Goal: Information Seeking & Learning: Learn about a topic

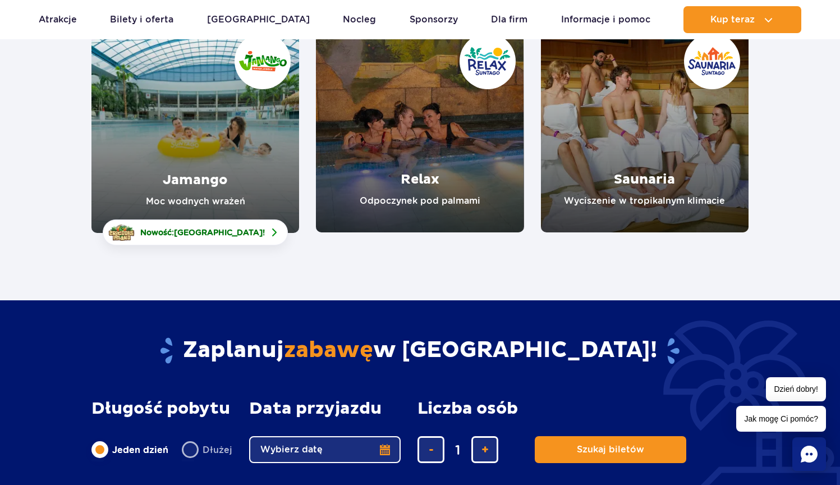
scroll to position [160, 0]
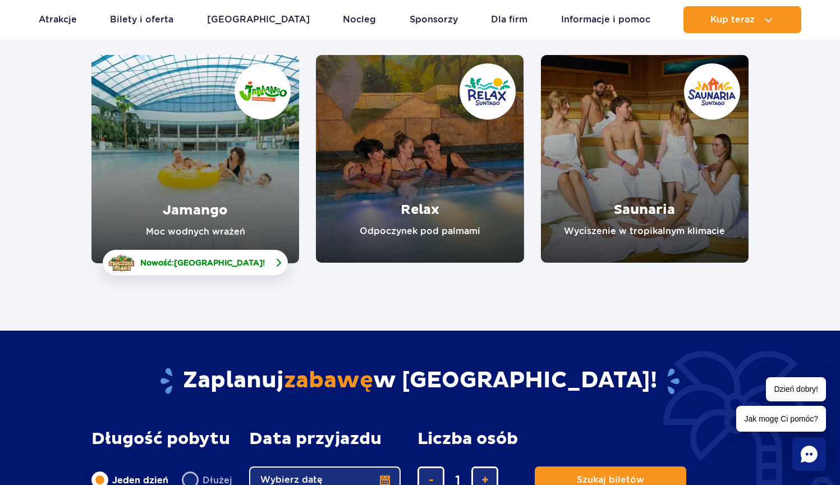
click at [200, 259] on span "[GEOGRAPHIC_DATA]" at bounding box center [218, 262] width 89 height 9
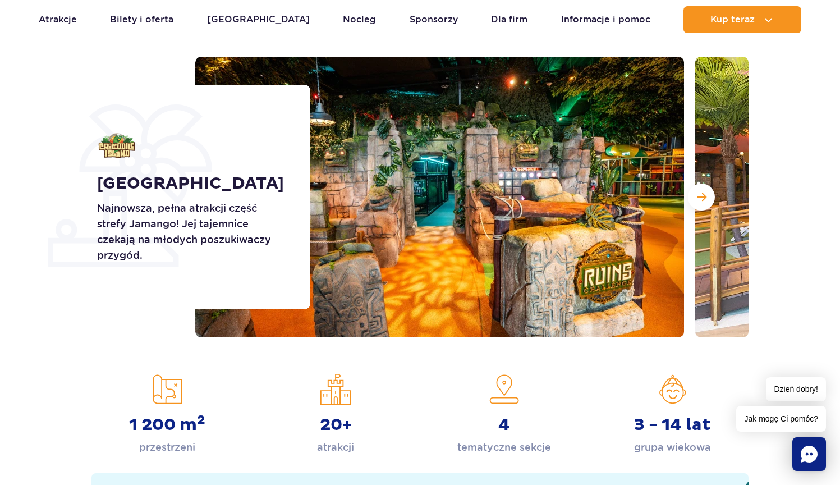
scroll to position [89, 0]
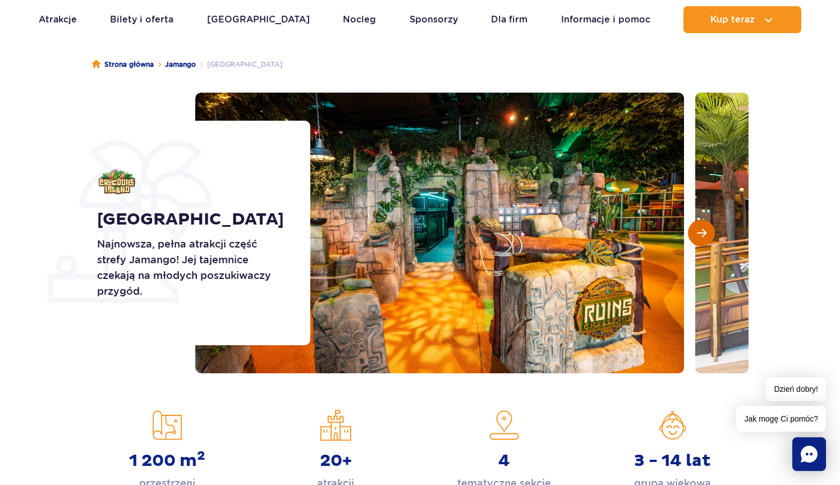
click at [704, 234] on span "Następny slajd" at bounding box center [702, 233] width 10 height 10
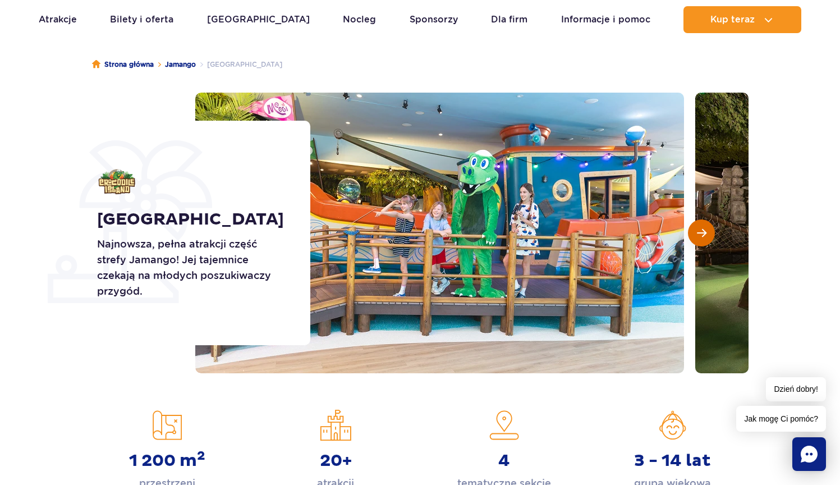
click at [695, 226] on button "Następny slajd" at bounding box center [701, 232] width 27 height 27
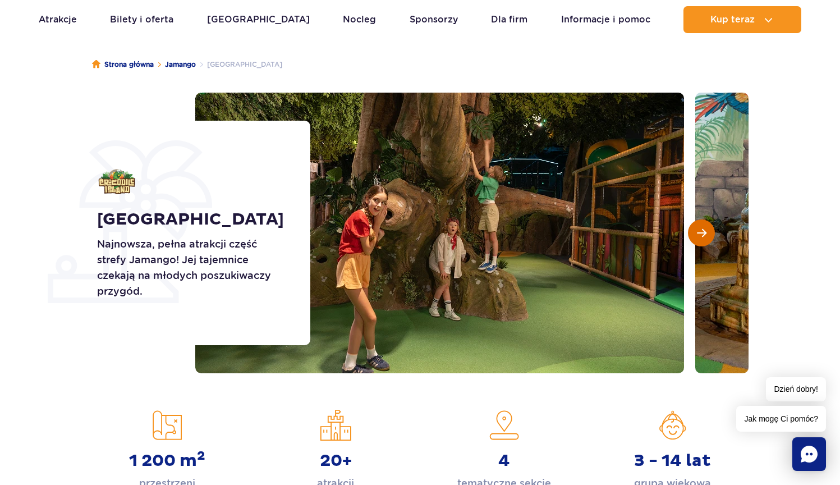
click at [697, 226] on button "Następny slajd" at bounding box center [701, 232] width 27 height 27
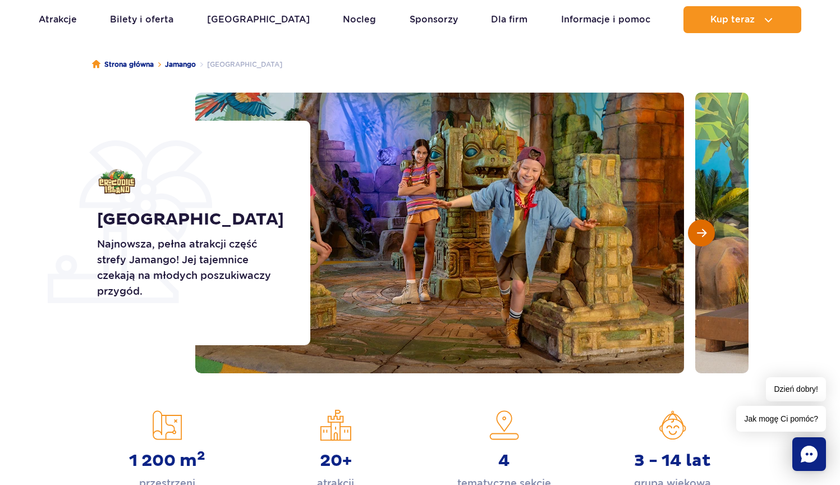
click at [697, 226] on button "Następny slajd" at bounding box center [701, 232] width 27 height 27
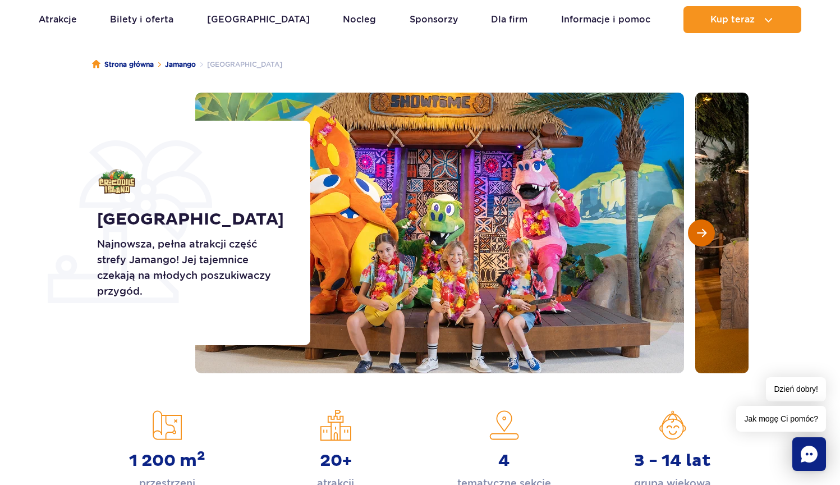
click at [697, 226] on button "Następny slajd" at bounding box center [701, 232] width 27 height 27
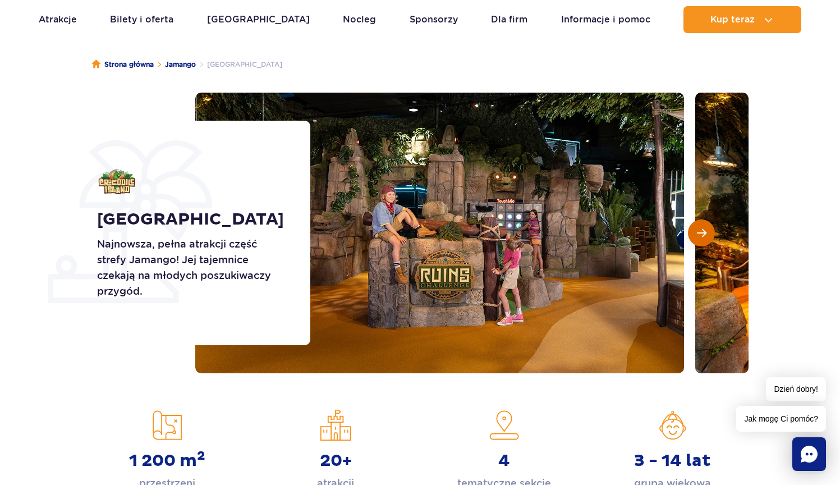
click at [697, 226] on button "Następny slajd" at bounding box center [701, 232] width 27 height 27
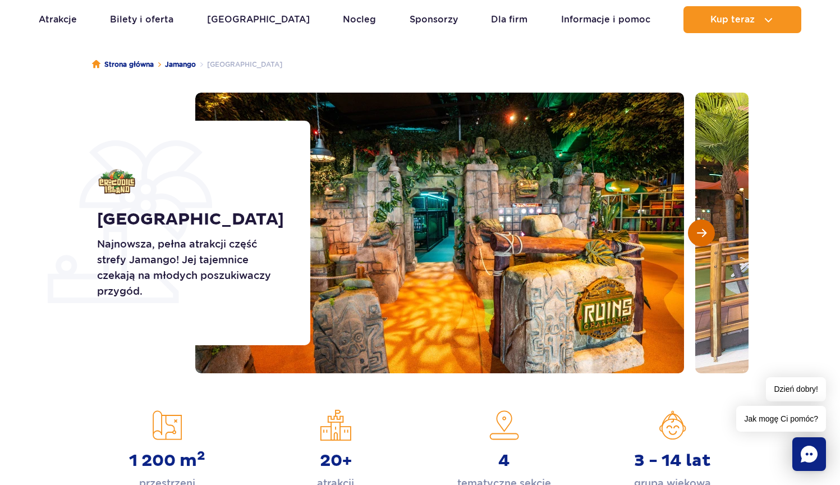
click at [697, 226] on button "Następny slajd" at bounding box center [701, 232] width 27 height 27
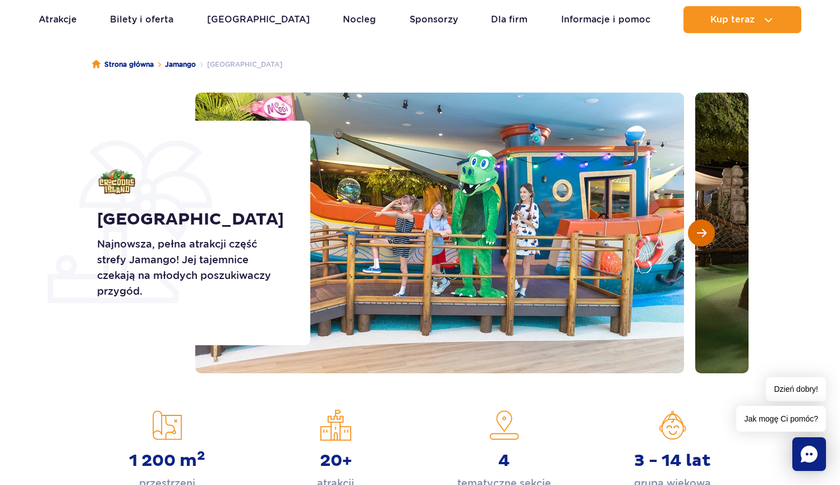
click at [697, 226] on button "Następny slajd" at bounding box center [701, 232] width 27 height 27
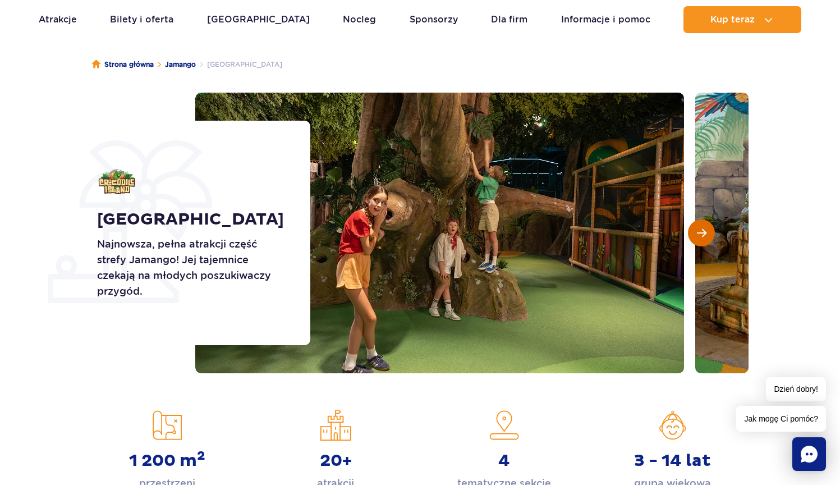
click at [697, 226] on button "Następny slajd" at bounding box center [701, 232] width 27 height 27
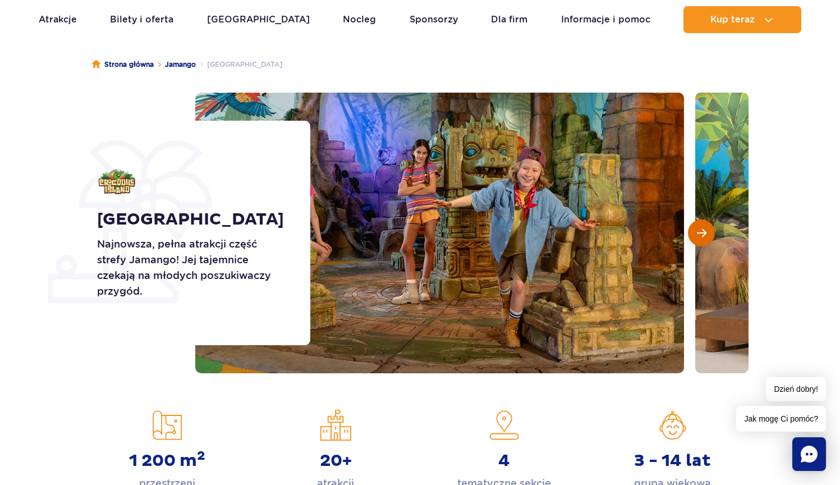
click at [697, 226] on button "Następny slajd" at bounding box center [701, 232] width 27 height 27
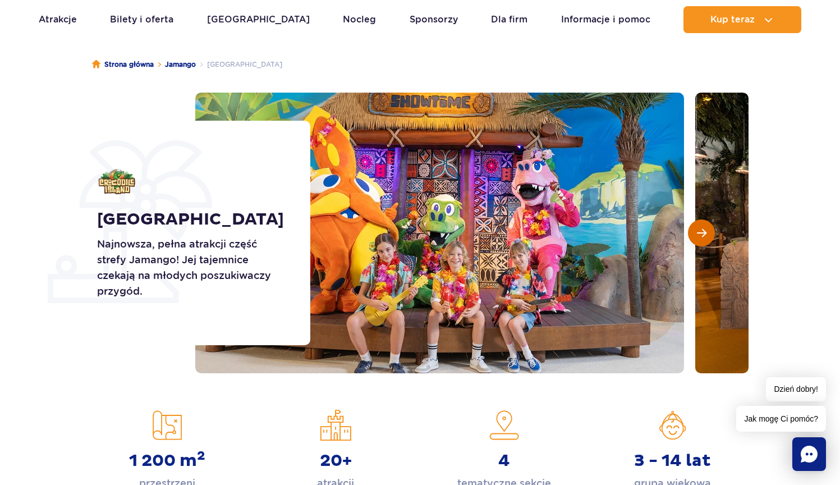
click at [697, 226] on button "Następny slajd" at bounding box center [701, 232] width 27 height 27
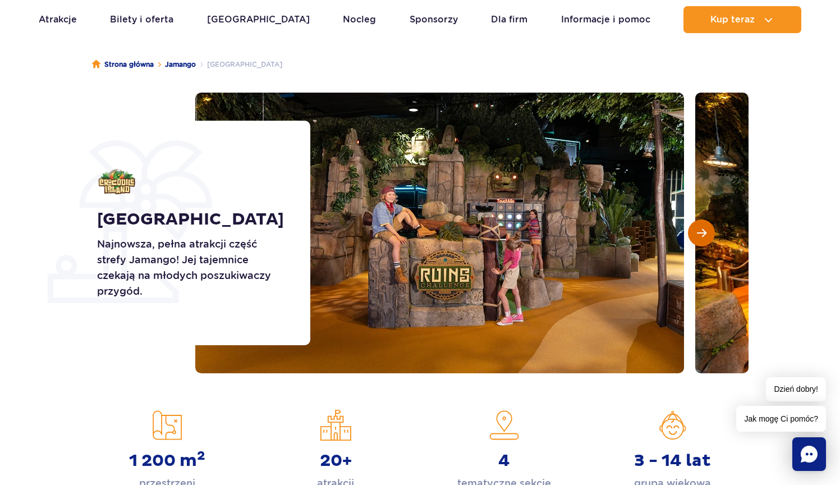
click at [697, 223] on button "Następny slajd" at bounding box center [701, 232] width 27 height 27
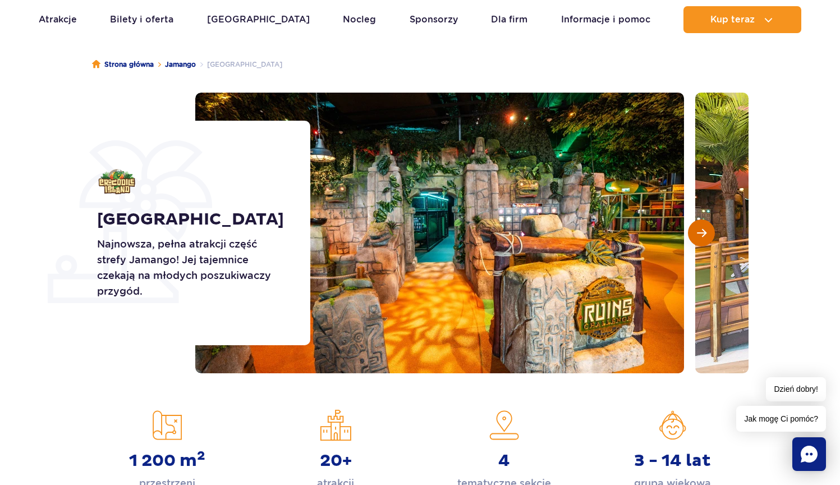
click at [697, 221] on button "Następny slajd" at bounding box center [701, 232] width 27 height 27
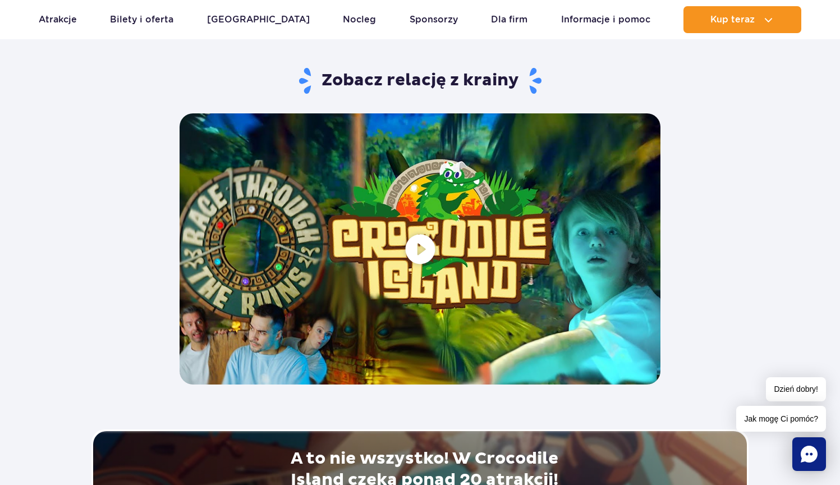
scroll to position [2096, 0]
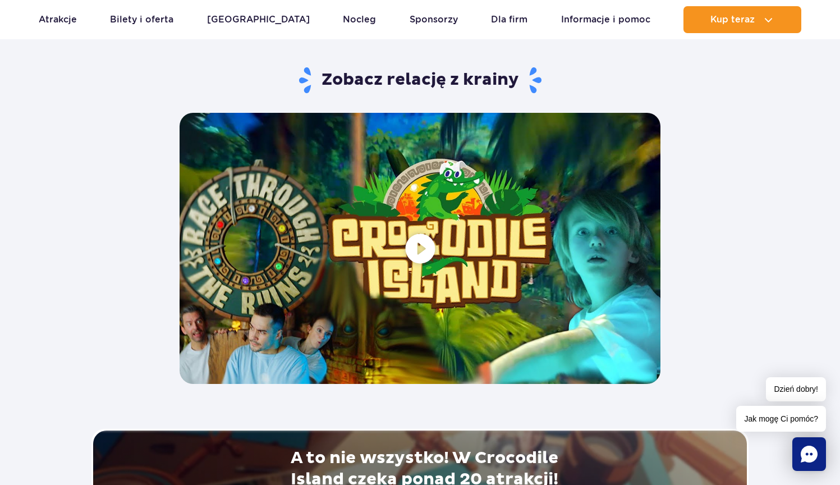
click at [422, 243] on span at bounding box center [419, 248] width 481 height 270
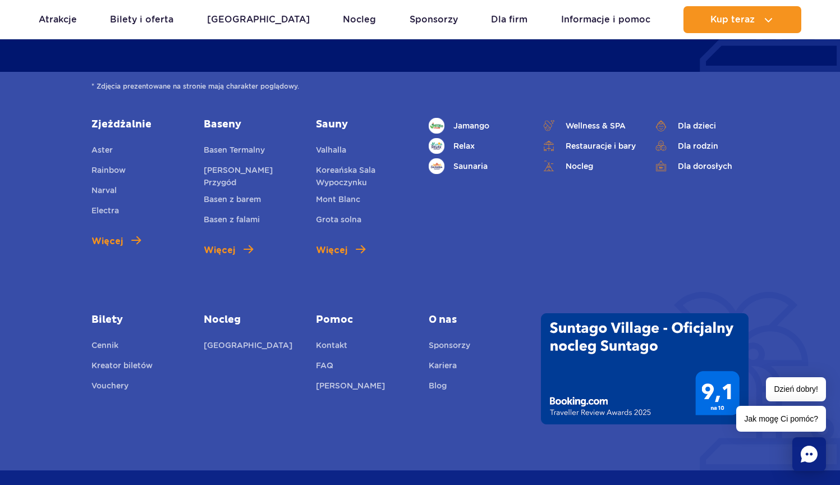
scroll to position [2773, 0]
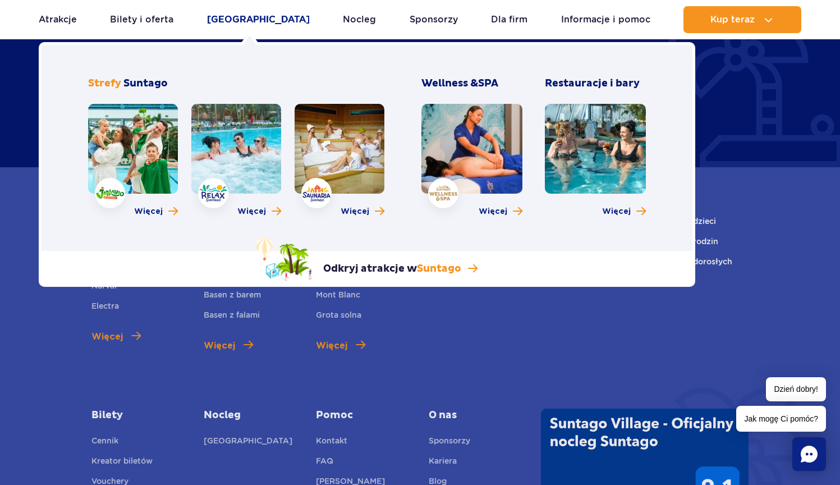
click at [239, 16] on link "[GEOGRAPHIC_DATA]" at bounding box center [258, 19] width 103 height 27
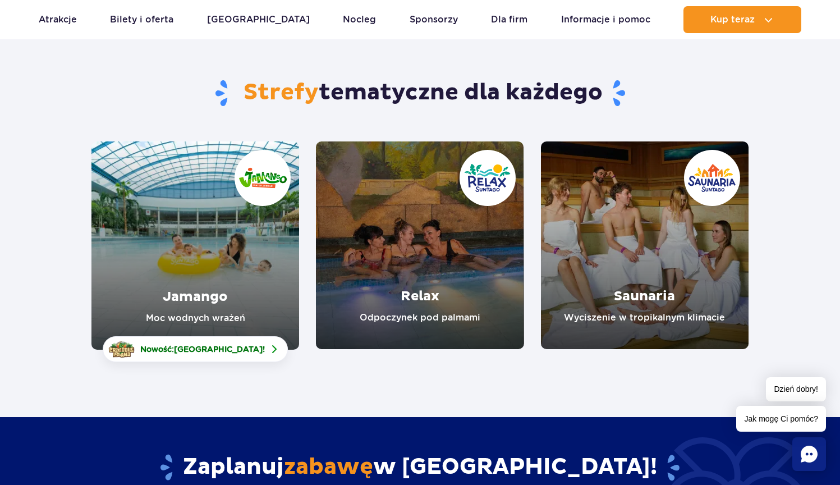
scroll to position [176, 0]
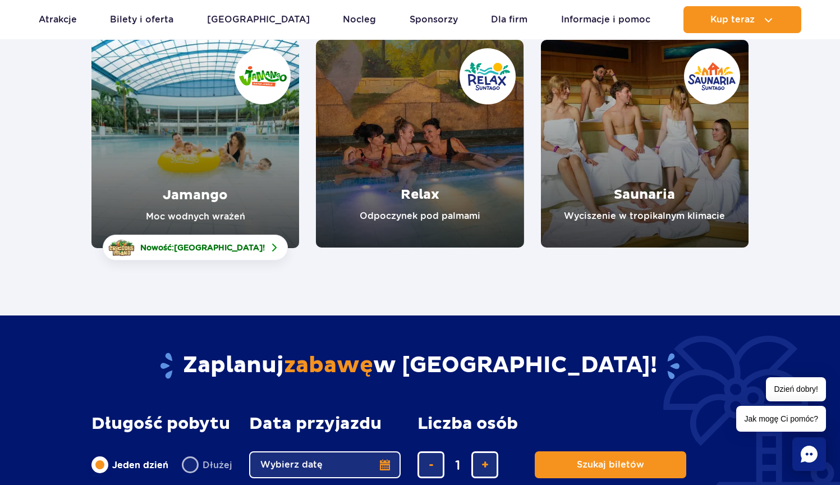
click at [219, 173] on link "Jamango" at bounding box center [194, 144] width 207 height 208
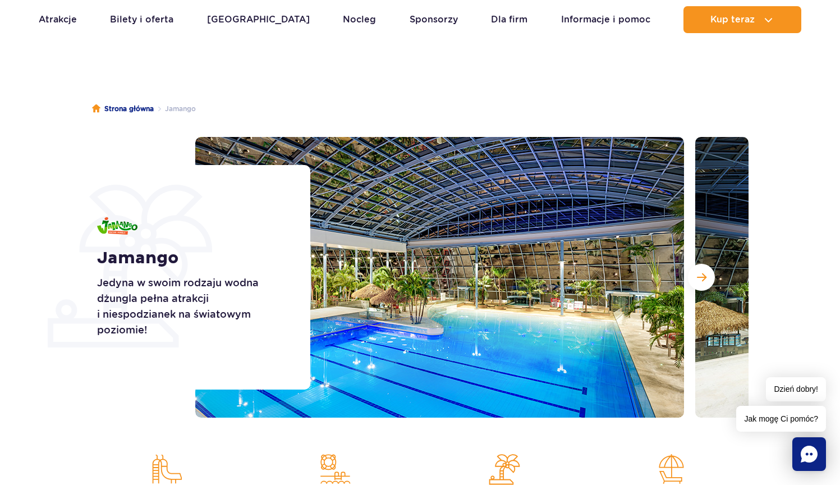
scroll to position [44, 0]
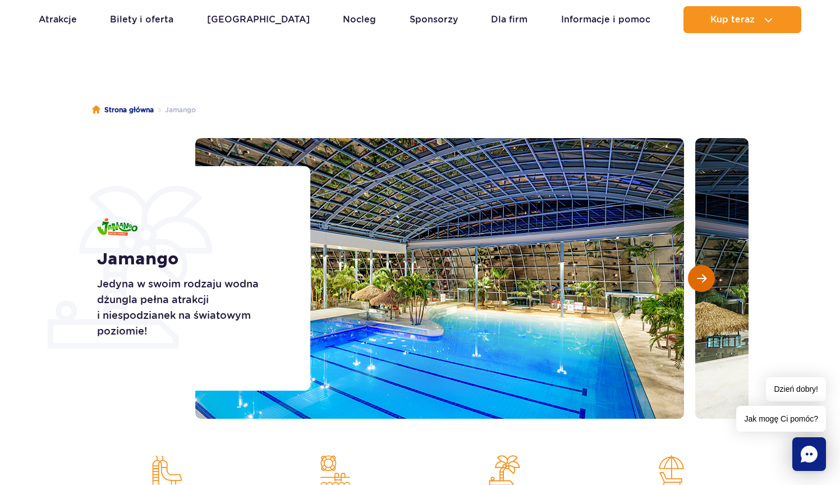
click at [701, 283] on span "Następny slajd" at bounding box center [702, 278] width 10 height 10
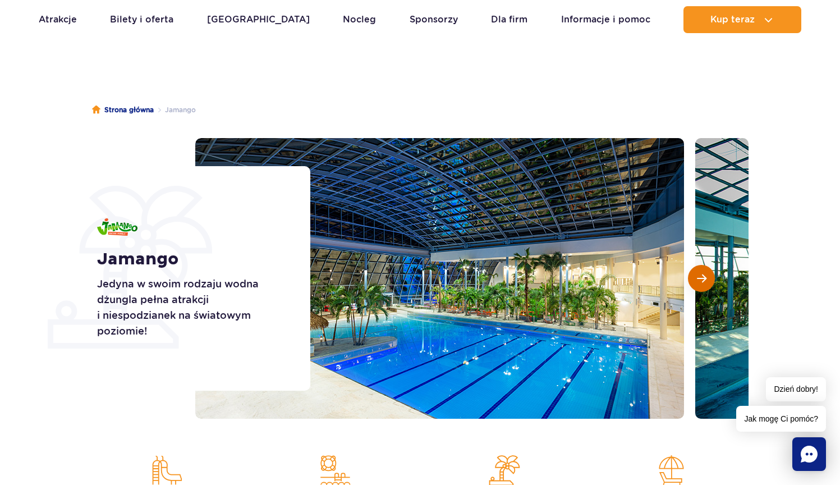
click at [701, 283] on span "Następny slajd" at bounding box center [702, 278] width 10 height 10
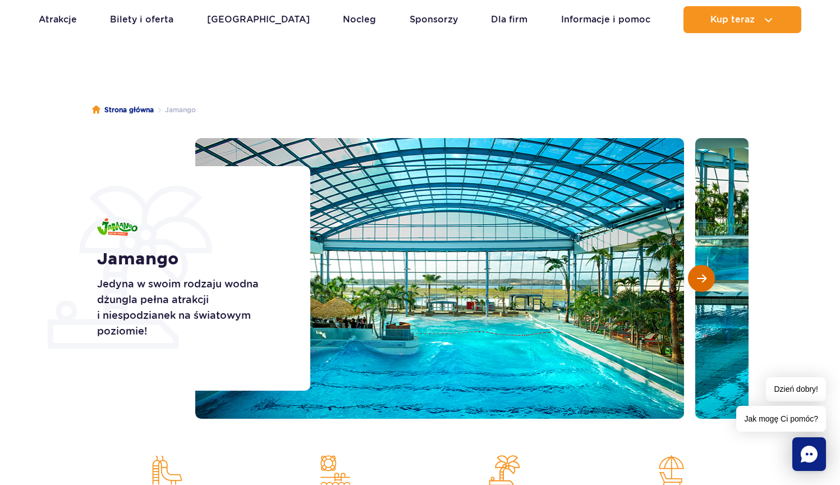
click at [701, 283] on span "Następny slajd" at bounding box center [702, 278] width 10 height 10
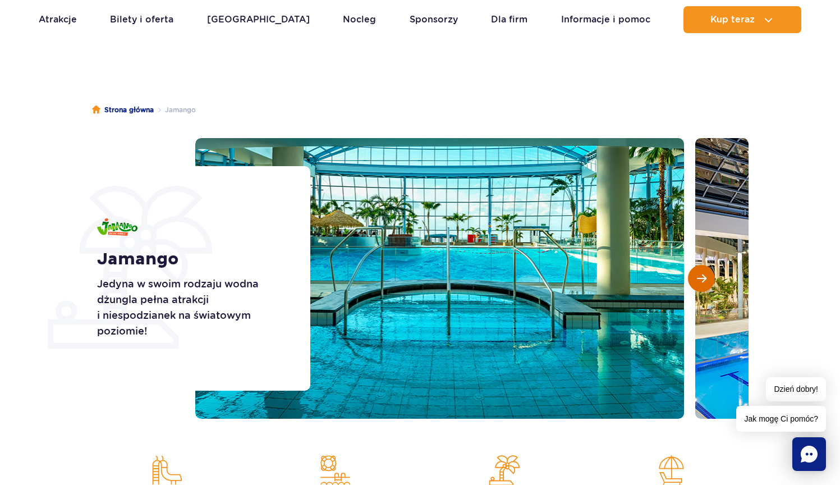
click at [701, 283] on span "Następny slajd" at bounding box center [702, 278] width 10 height 10
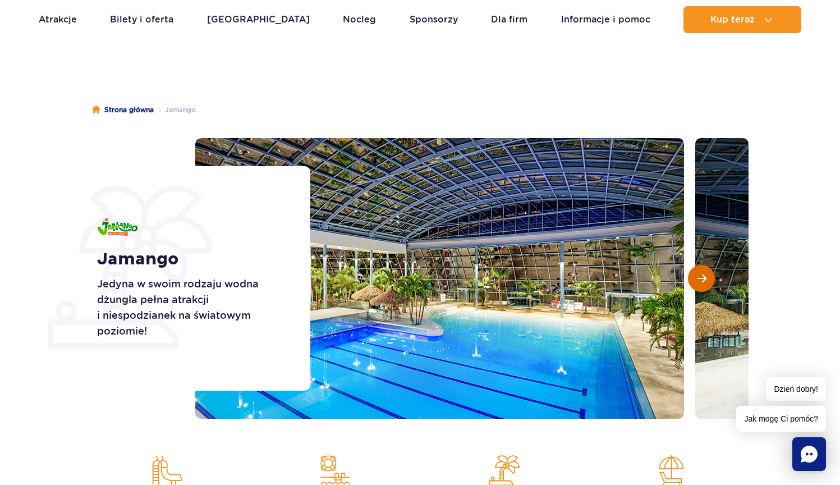
click at [701, 283] on span "Następny slajd" at bounding box center [702, 278] width 10 height 10
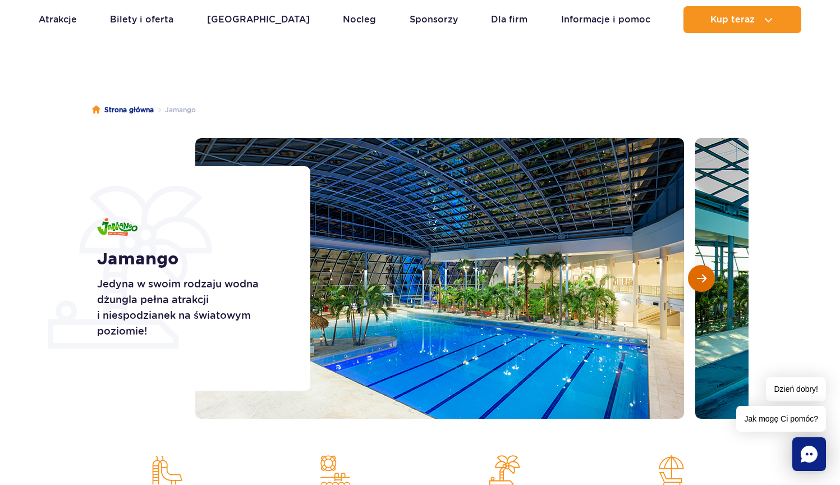
click at [701, 283] on span "Następny slajd" at bounding box center [702, 278] width 10 height 10
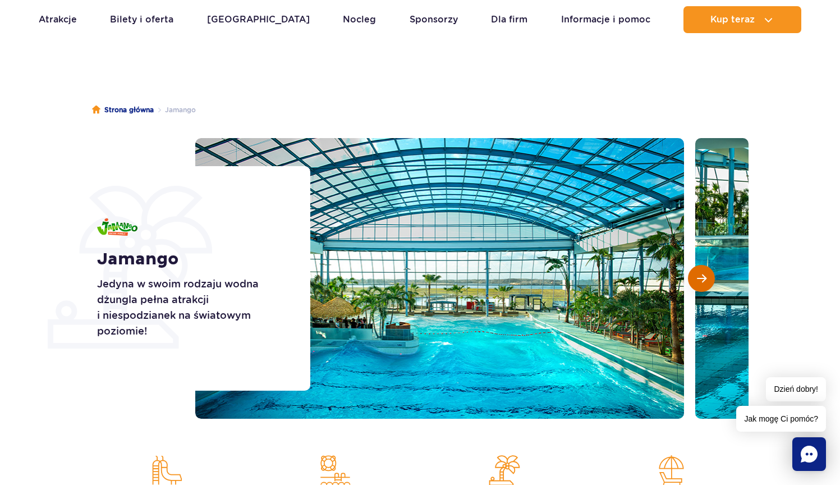
click at [701, 283] on span "Następny slajd" at bounding box center [702, 278] width 10 height 10
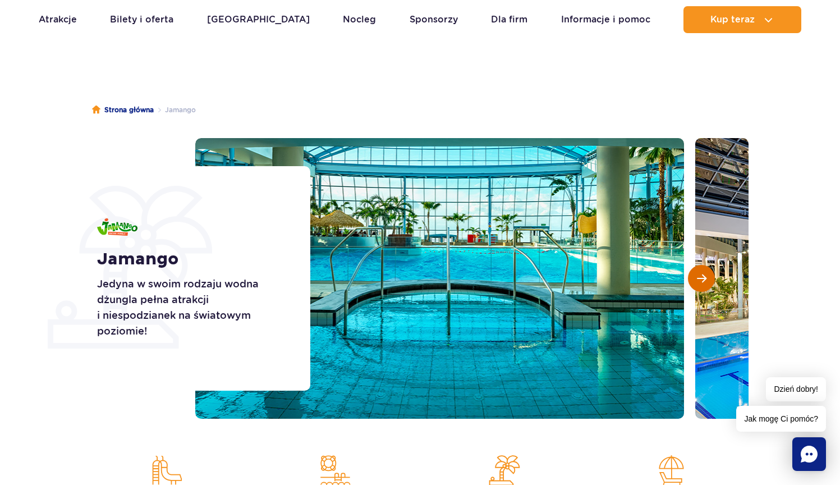
click at [702, 282] on span "Następny slajd" at bounding box center [702, 278] width 10 height 10
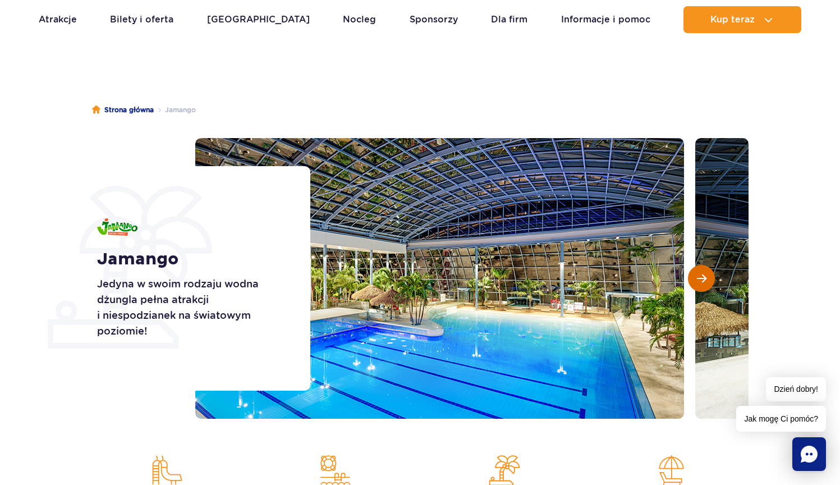
click at [702, 282] on span "Następny slajd" at bounding box center [702, 278] width 10 height 10
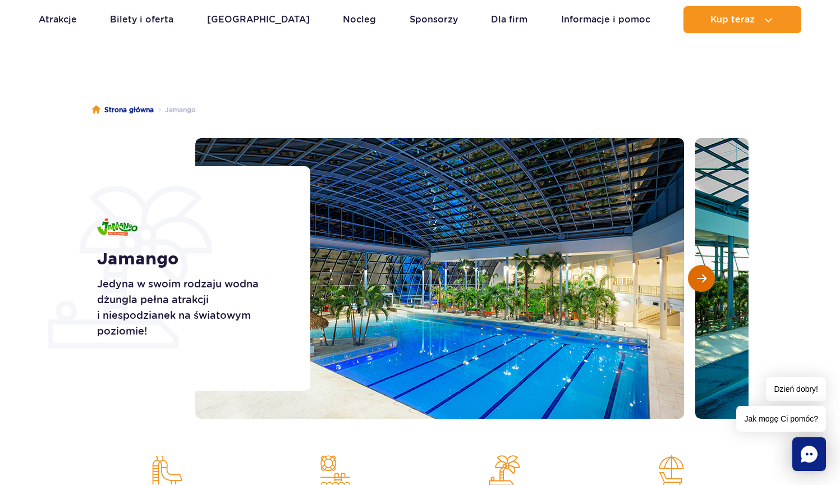
click at [702, 282] on span "Następny slajd" at bounding box center [702, 278] width 10 height 10
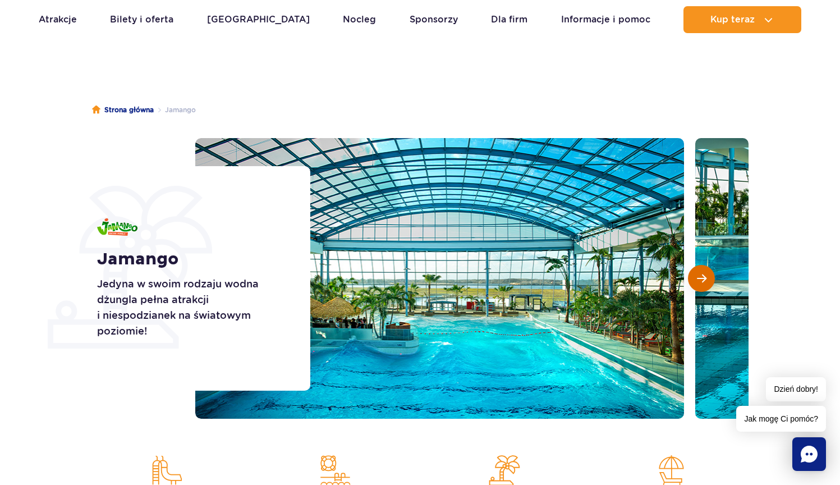
click at [702, 282] on span "Następny slajd" at bounding box center [702, 278] width 10 height 10
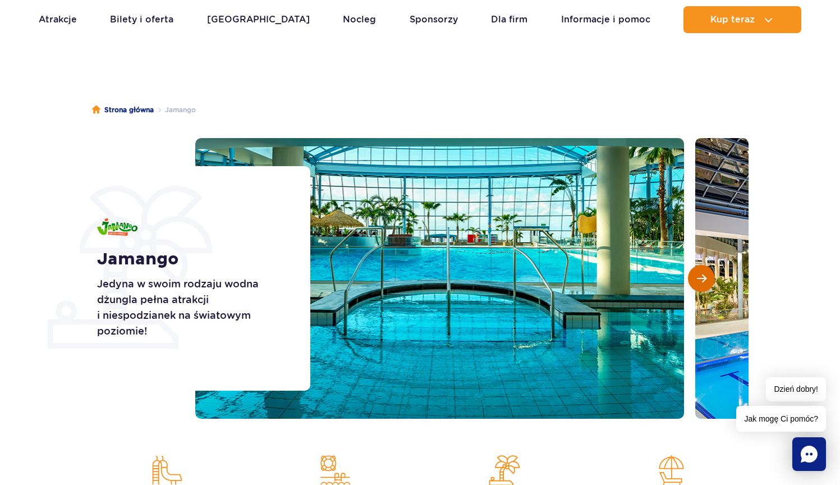
click at [702, 282] on span "Następny slajd" at bounding box center [702, 278] width 10 height 10
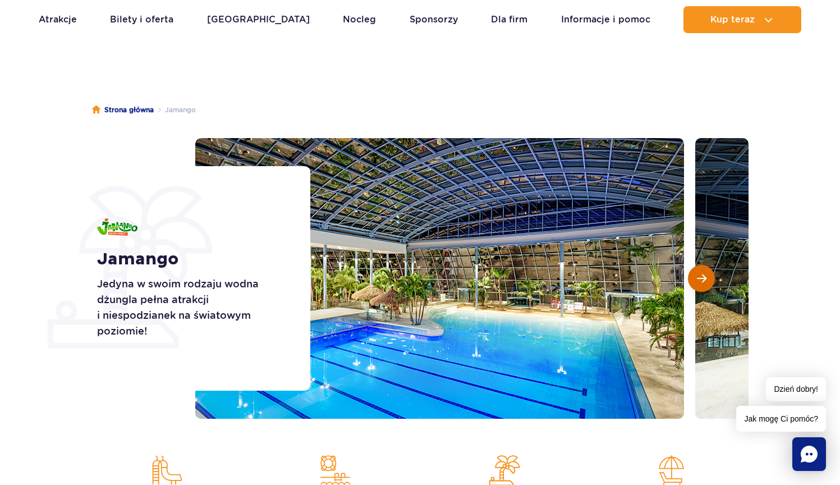
click at [702, 282] on span "Następny slajd" at bounding box center [702, 278] width 10 height 10
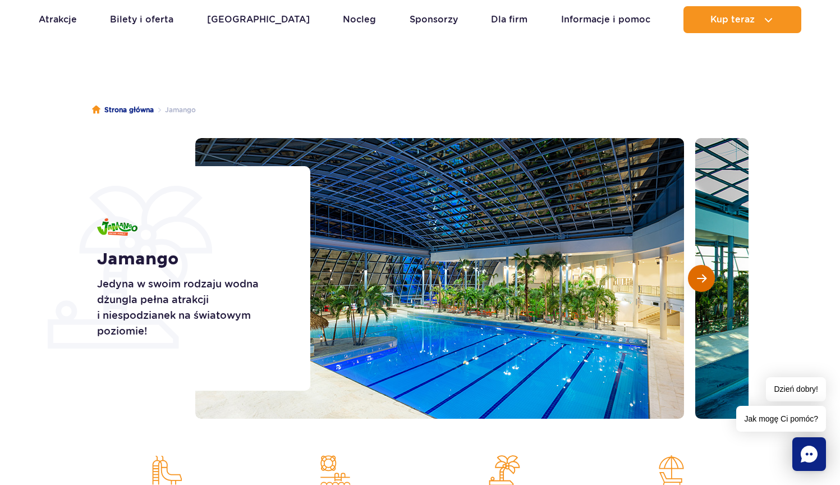
click at [702, 282] on span "Następny slajd" at bounding box center [702, 278] width 10 height 10
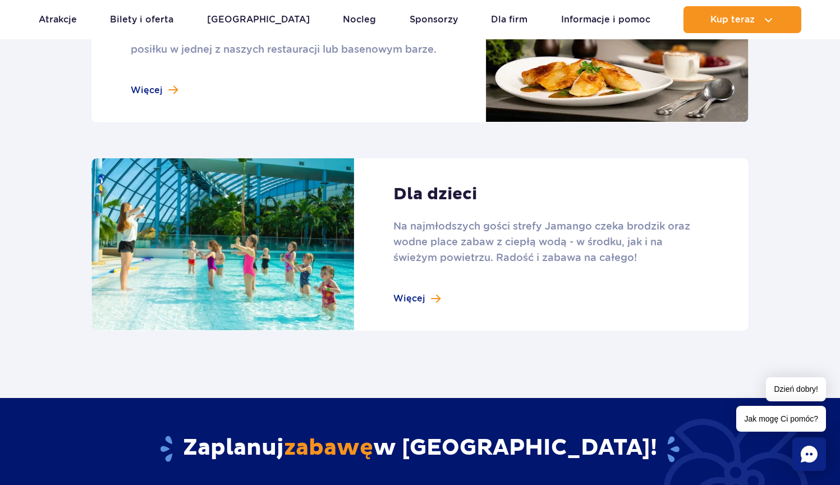
scroll to position [1516, 0]
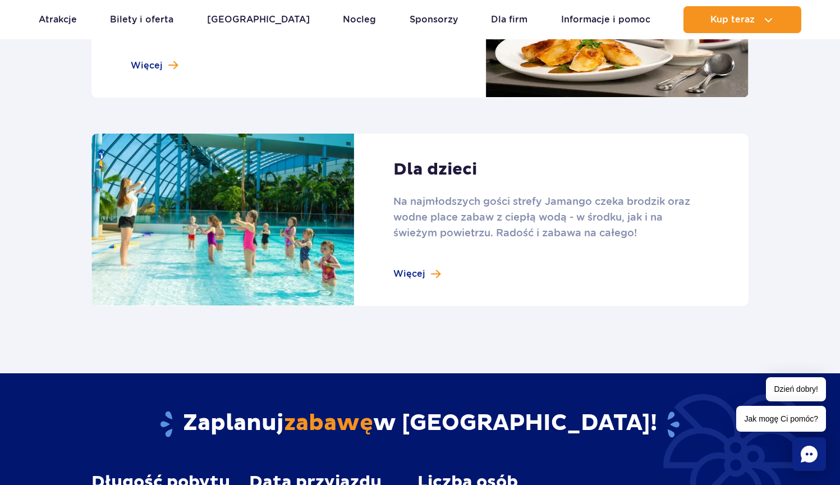
click at [422, 274] on link at bounding box center [419, 219] width 657 height 173
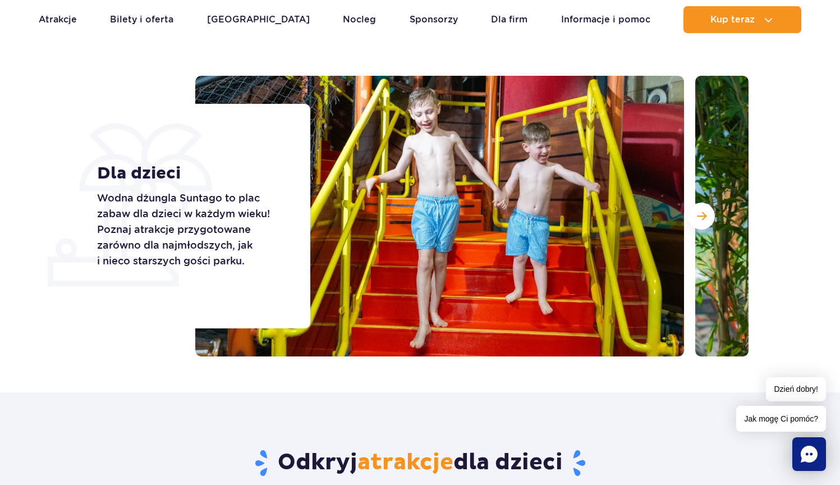
scroll to position [79, 0]
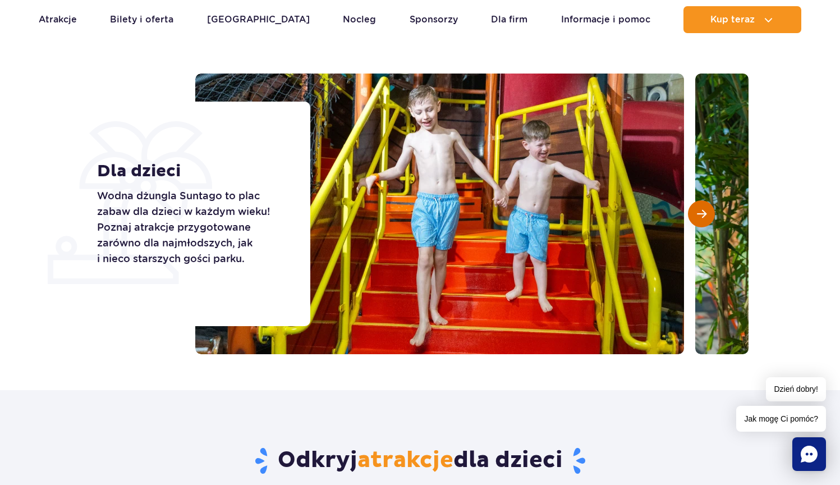
click at [708, 215] on button "Następny slajd" at bounding box center [701, 213] width 27 height 27
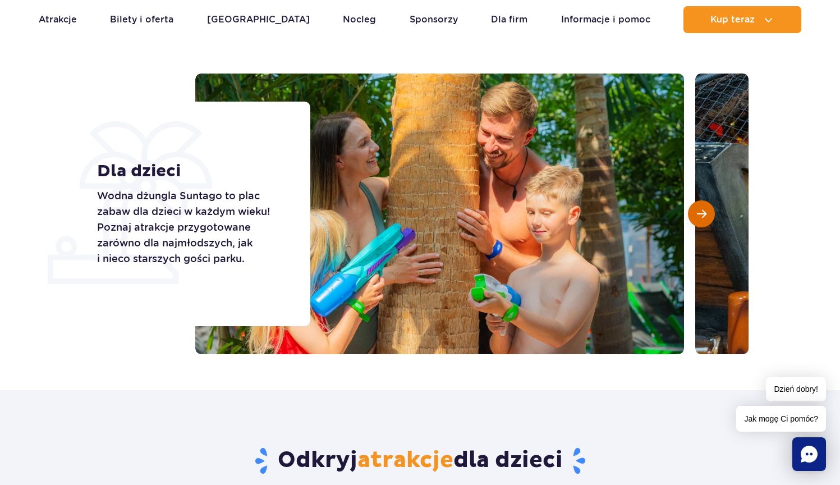
click at [706, 215] on button "Następny slajd" at bounding box center [701, 213] width 27 height 27
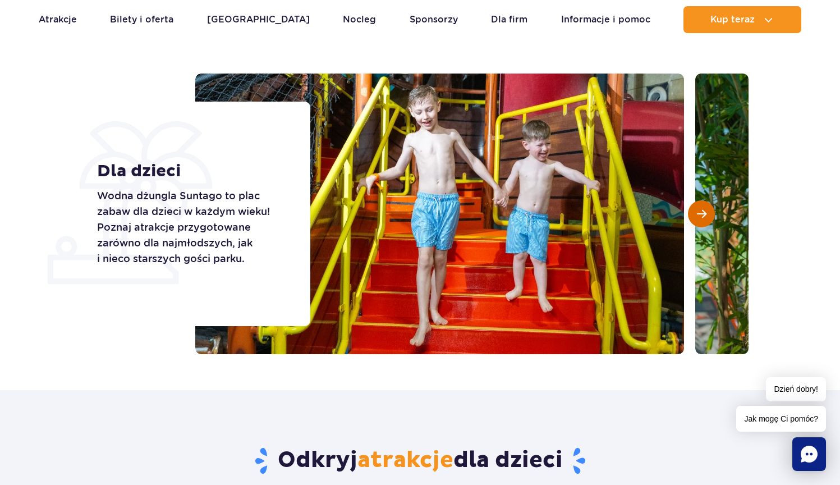
click at [706, 215] on button "Następny slajd" at bounding box center [701, 213] width 27 height 27
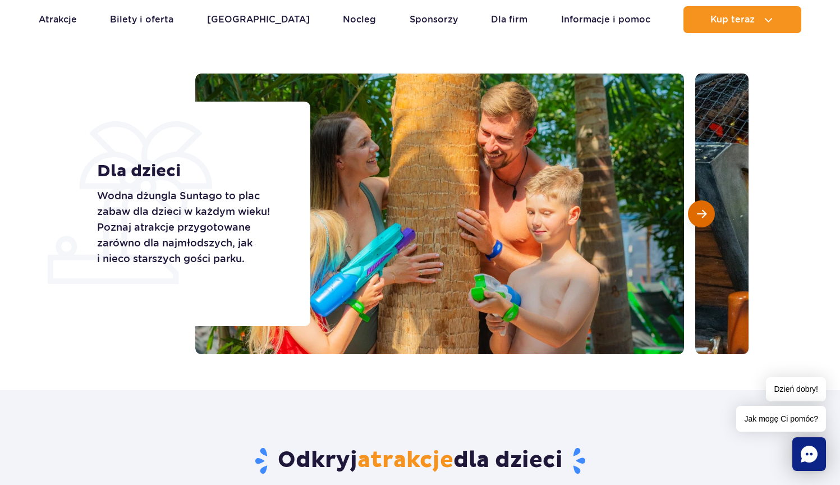
click at [706, 215] on button "Następny slajd" at bounding box center [701, 213] width 27 height 27
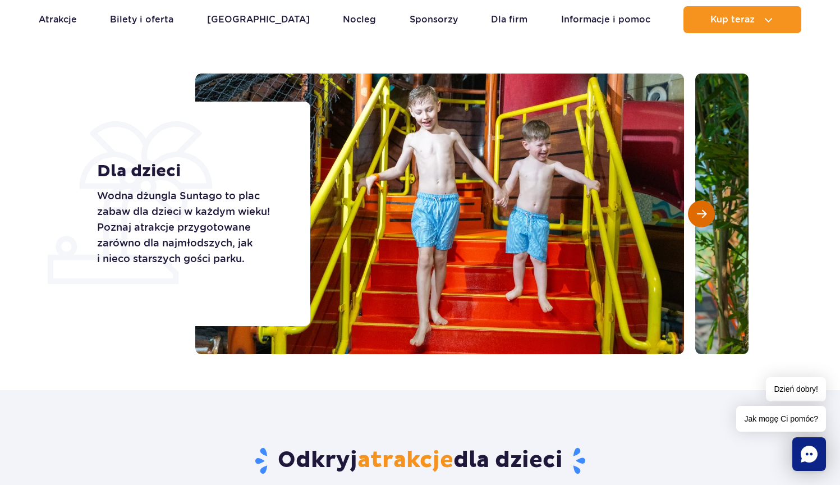
click at [706, 215] on button "Następny slajd" at bounding box center [701, 213] width 27 height 27
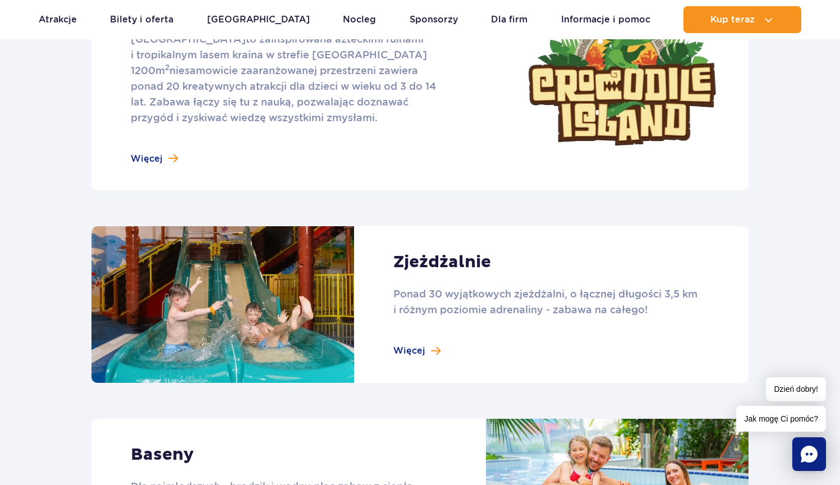
scroll to position [642, 0]
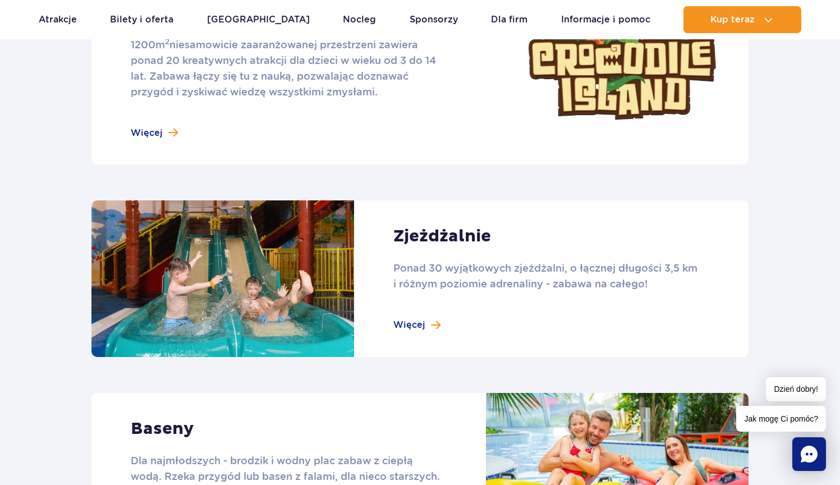
click at [413, 320] on link at bounding box center [419, 278] width 657 height 156
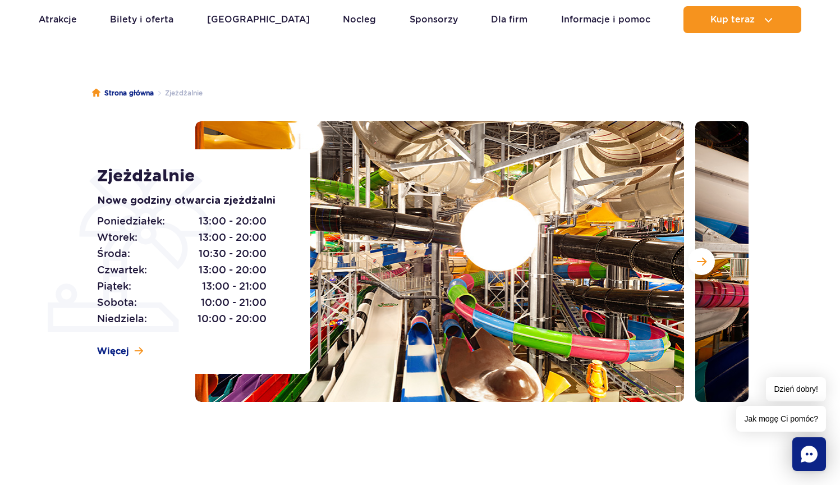
scroll to position [87, 0]
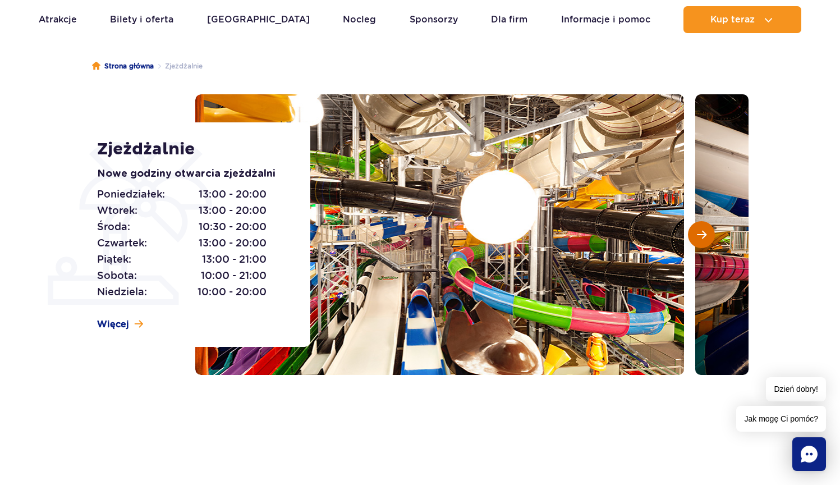
click at [703, 236] on span "Następny slajd" at bounding box center [702, 234] width 10 height 10
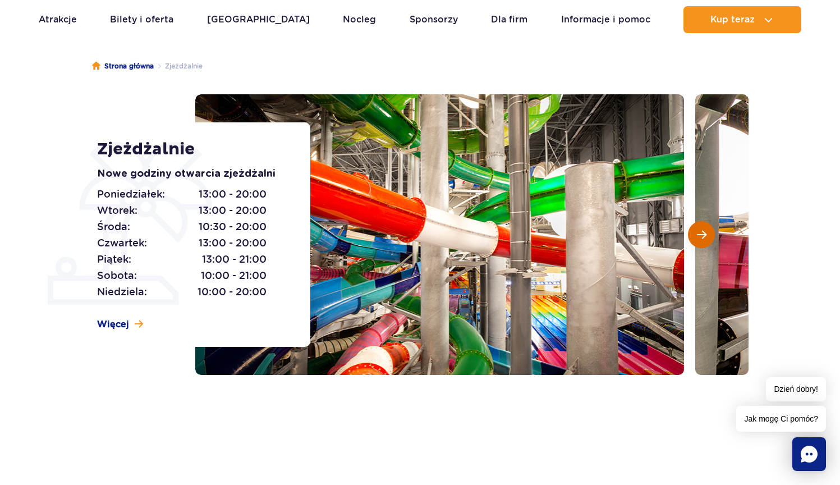
click at [703, 236] on span "Następny slajd" at bounding box center [702, 234] width 10 height 10
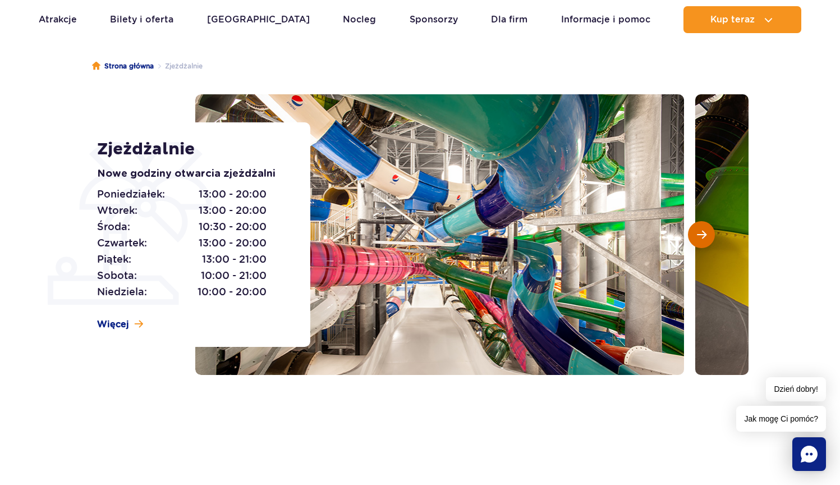
click at [703, 236] on span "Następny slajd" at bounding box center [702, 234] width 10 height 10
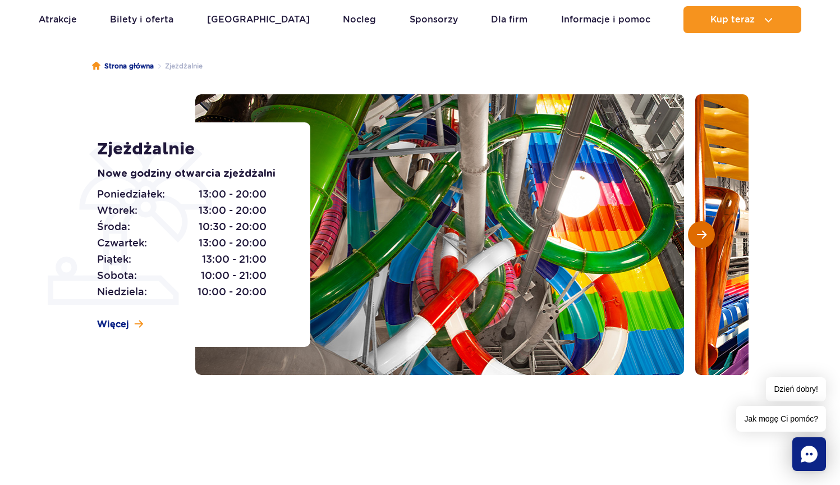
click at [703, 236] on span "Następny slajd" at bounding box center [702, 234] width 10 height 10
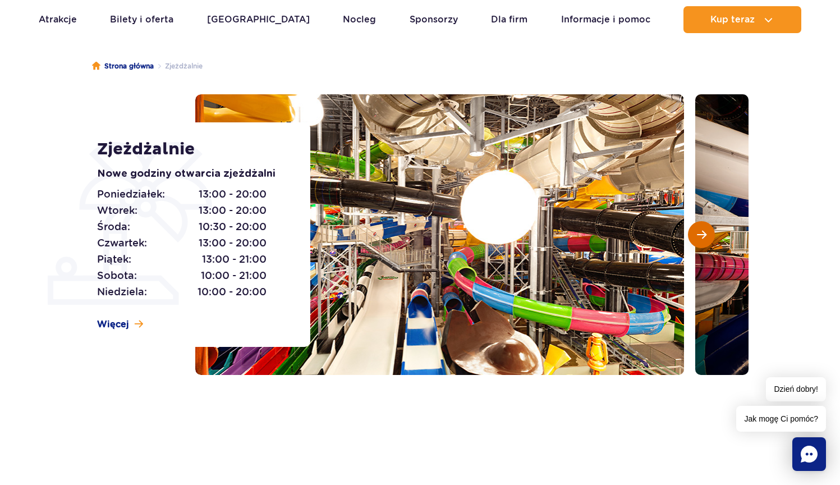
click at [703, 236] on span "Następny slajd" at bounding box center [702, 234] width 10 height 10
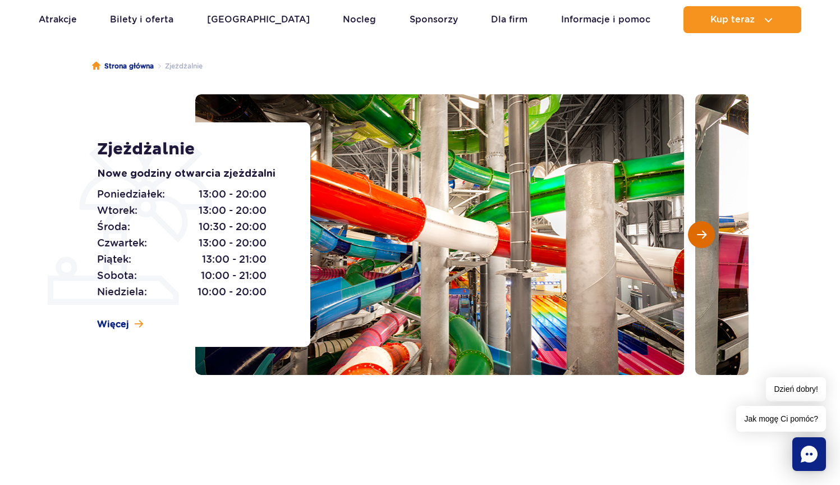
click at [703, 236] on span "Następny slajd" at bounding box center [702, 234] width 10 height 10
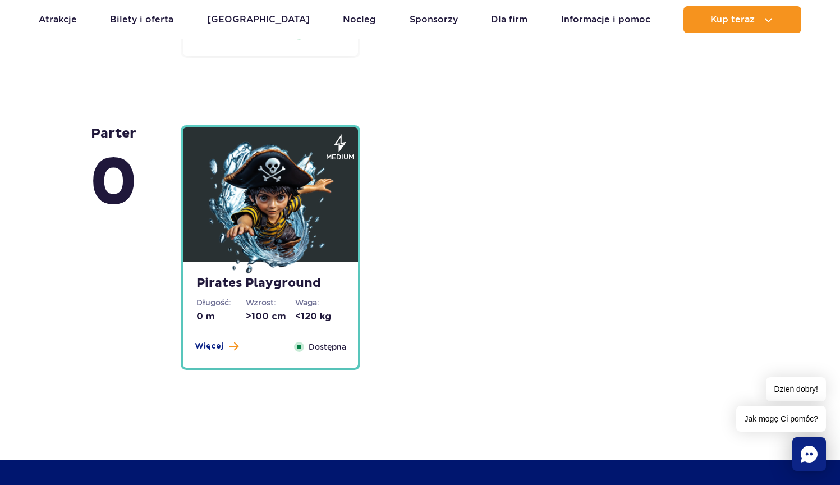
scroll to position [2803, 0]
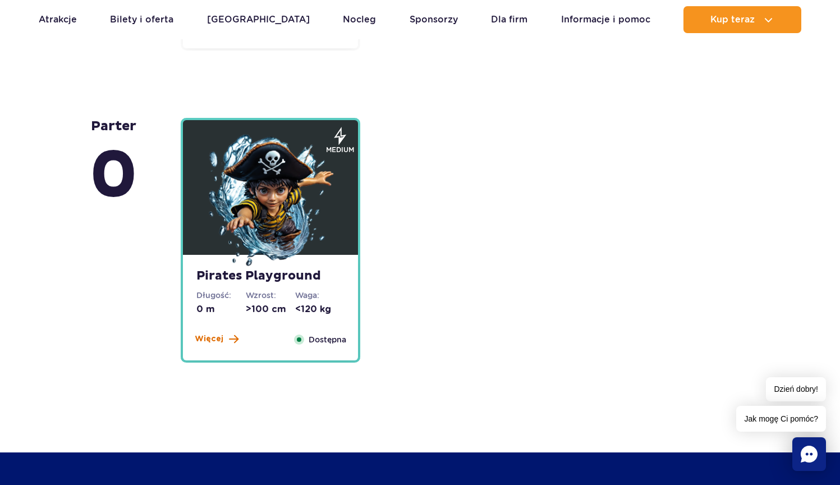
click at [229, 337] on span at bounding box center [234, 339] width 10 height 10
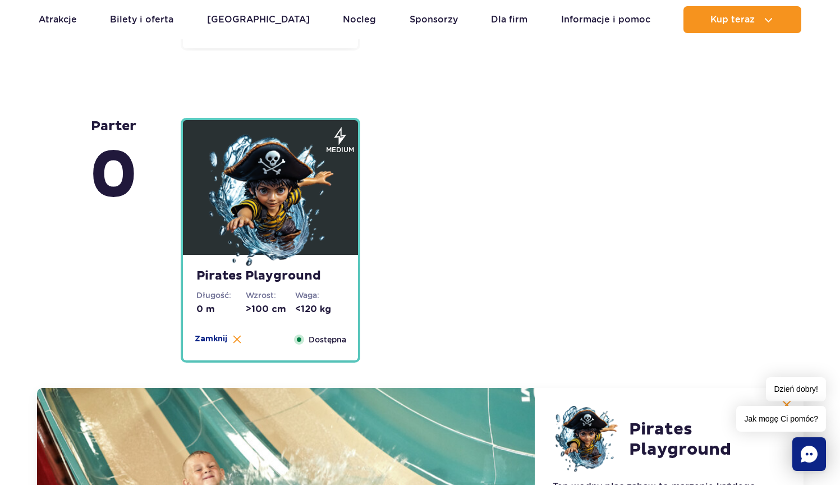
scroll to position [3123, 0]
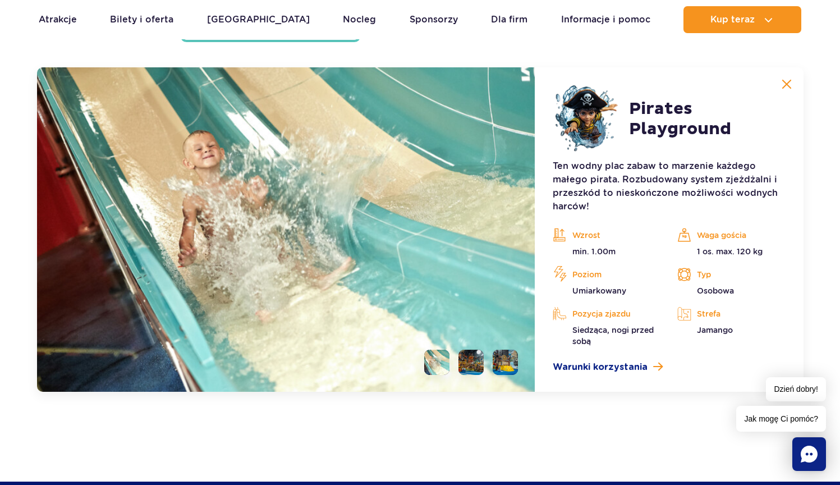
click at [467, 358] on li at bounding box center [470, 361] width 25 height 25
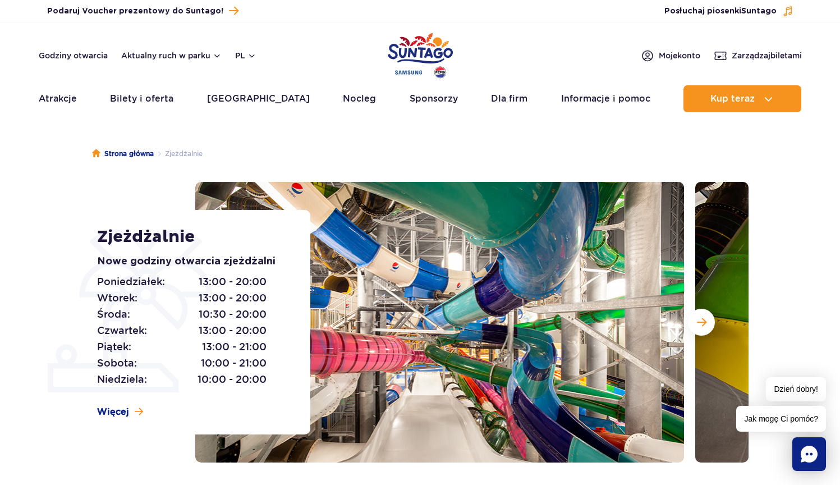
scroll to position [0, 0]
click at [210, 52] on button "Aktualny ruch w parku" at bounding box center [171, 55] width 100 height 9
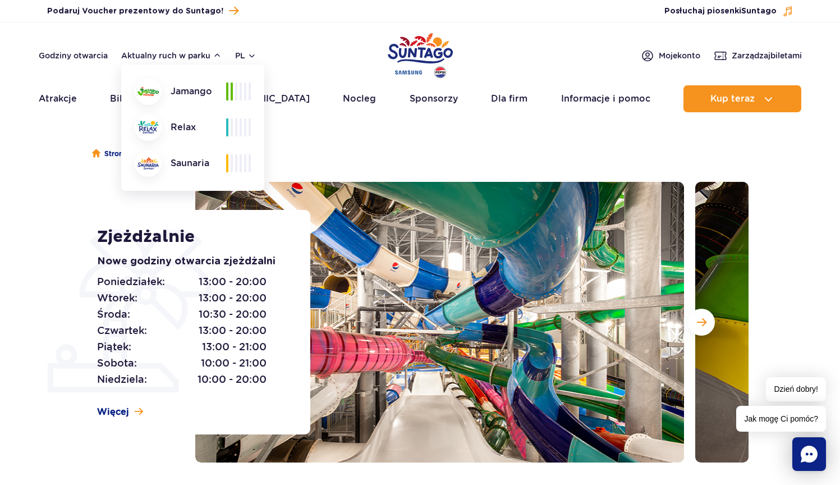
click at [564, 141] on ul "Strona główna Zjeżdżalnie" at bounding box center [420, 154] width 656 height 56
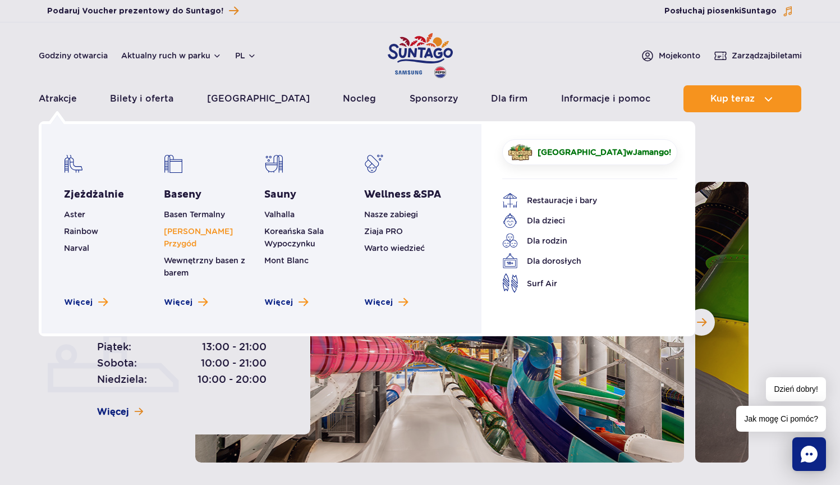
click at [215, 228] on link "[PERSON_NAME] Przygód" at bounding box center [198, 237] width 69 height 21
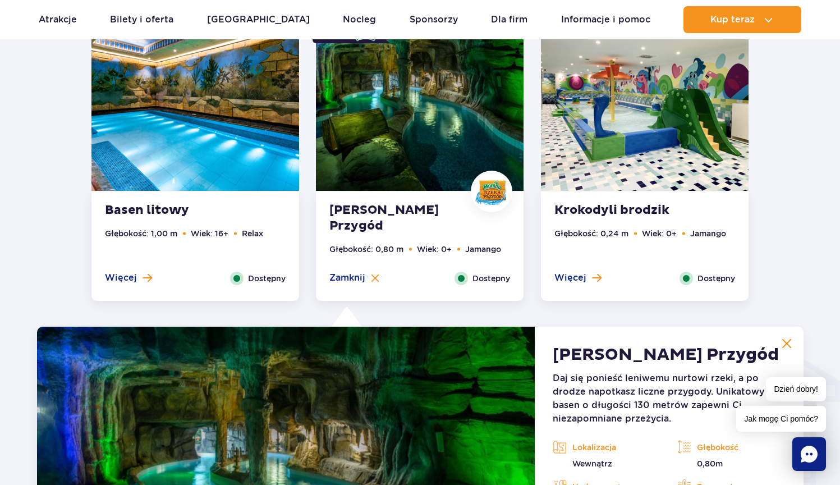
scroll to position [1098, 0]
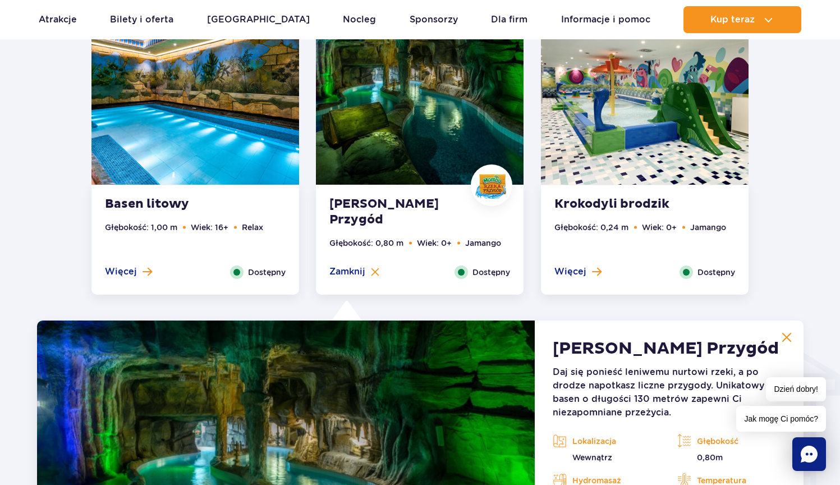
click at [654, 203] on strong "Krokodyli brodzik" at bounding box center [622, 204] width 136 height 16
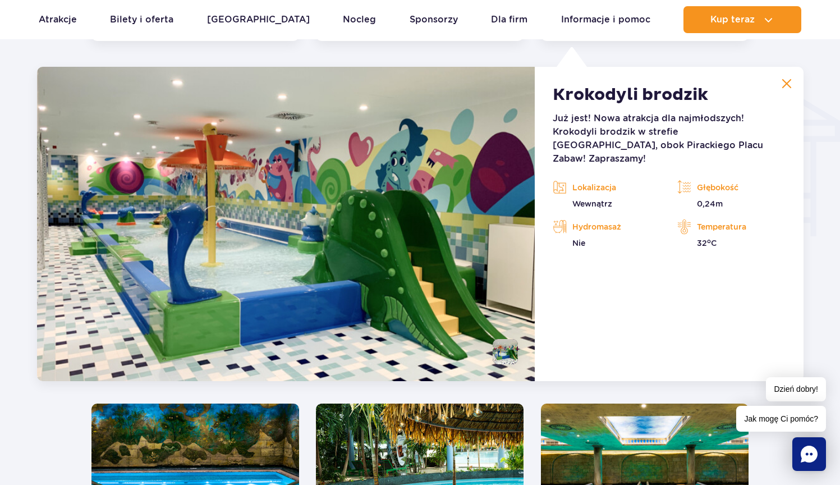
scroll to position [1341, 0]
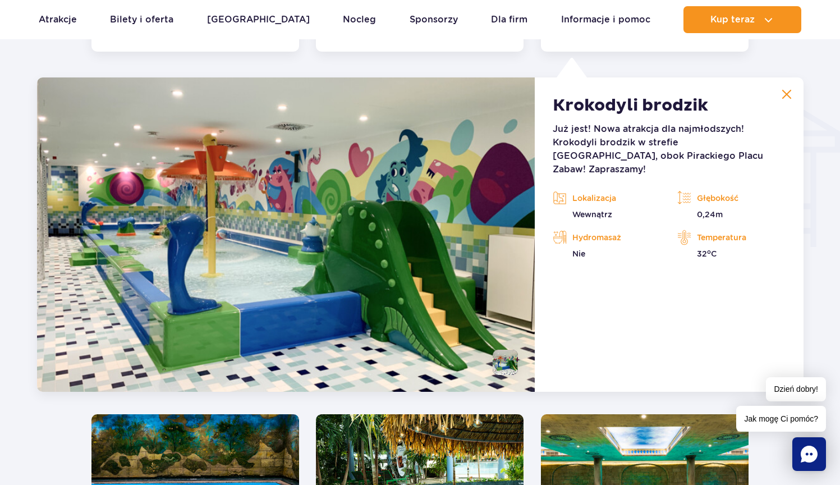
click at [560, 190] on img at bounding box center [559, 198] width 14 height 17
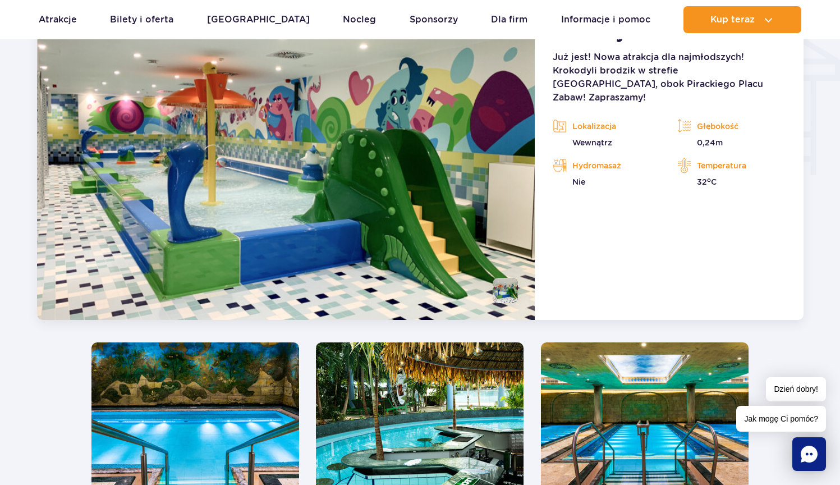
scroll to position [1415, 0]
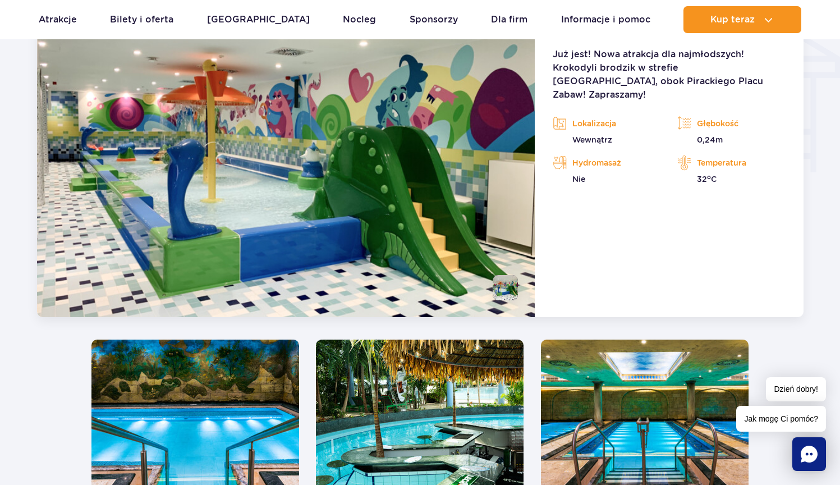
click at [510, 170] on img at bounding box center [286, 160] width 498 height 314
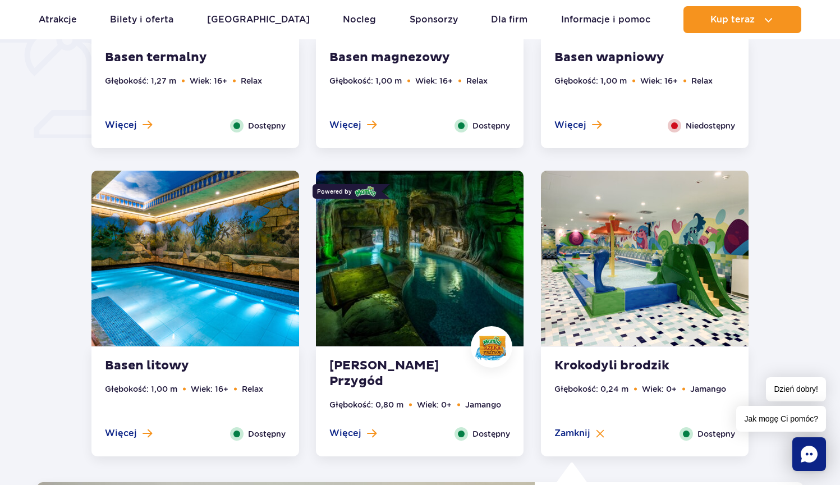
scroll to position [936, 0]
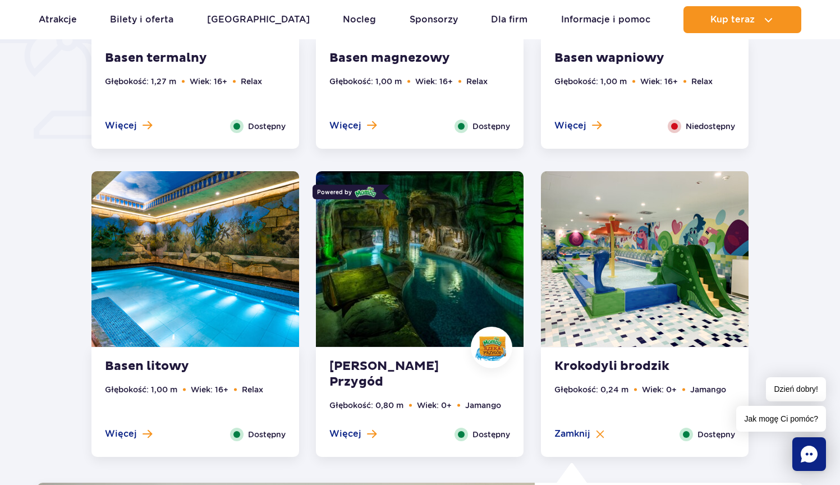
click at [645, 239] on img at bounding box center [644, 259] width 207 height 176
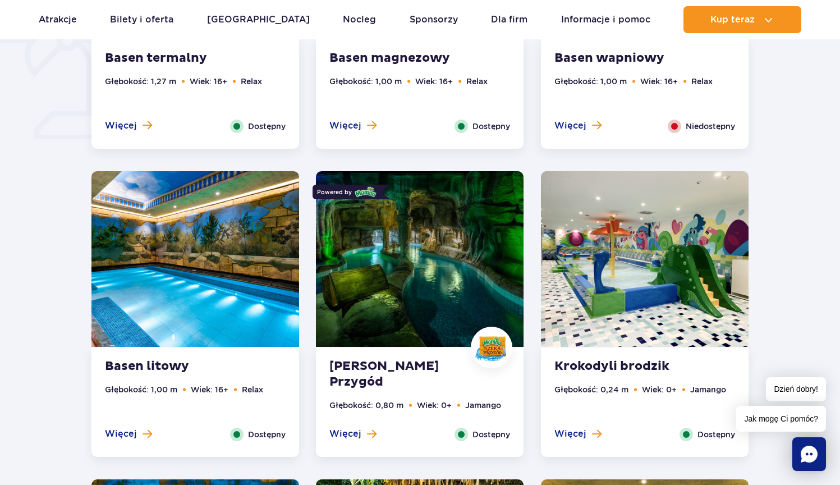
click at [671, 247] on img at bounding box center [644, 259] width 207 height 176
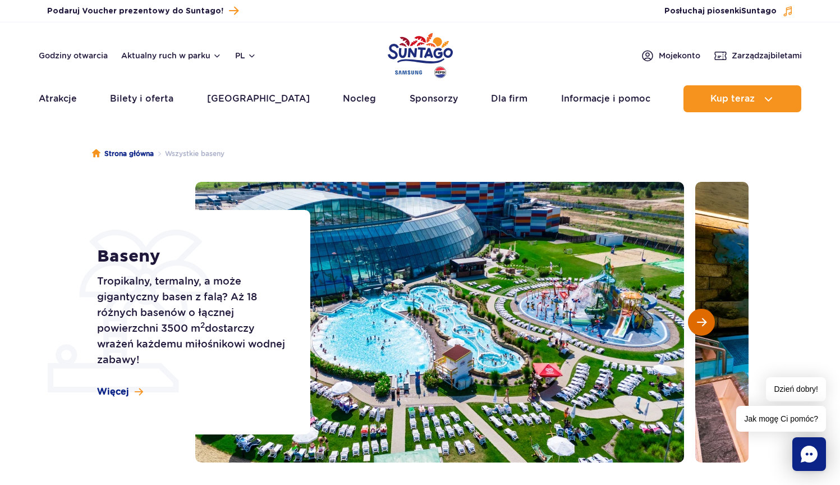
click at [702, 315] on button "Następny slajd" at bounding box center [701, 321] width 27 height 27
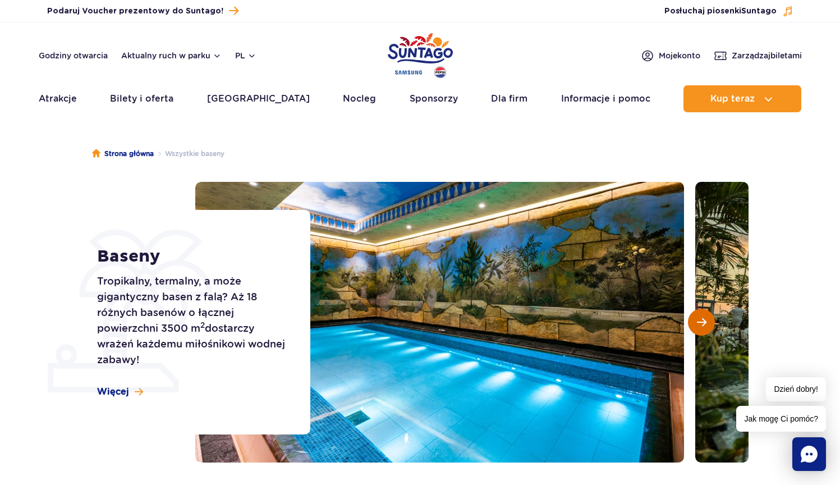
click at [702, 315] on button "Następny slajd" at bounding box center [701, 321] width 27 height 27
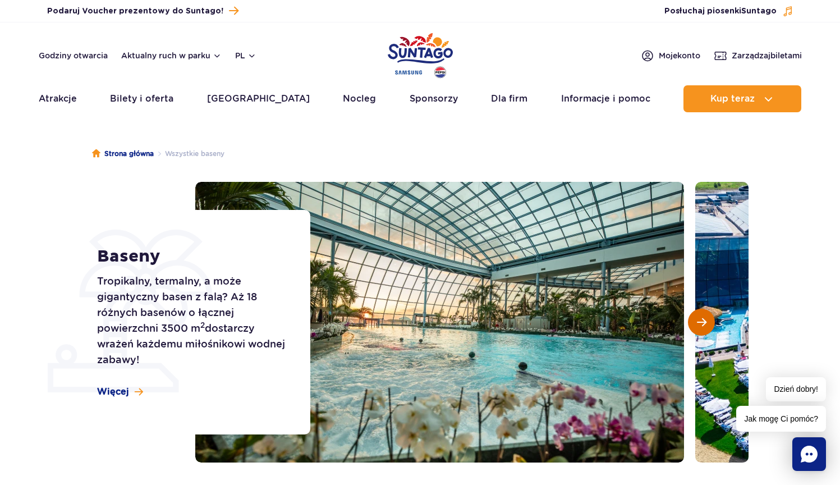
click at [702, 315] on button "Następny slajd" at bounding box center [701, 321] width 27 height 27
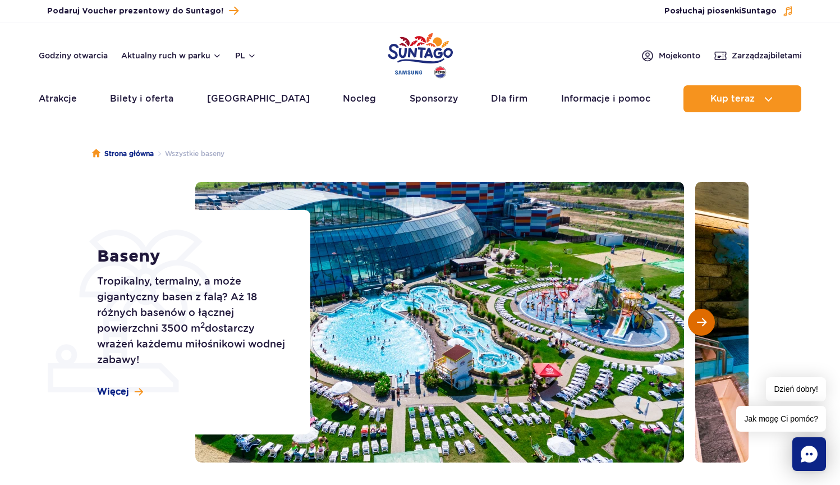
click at [702, 315] on button "Następny slajd" at bounding box center [701, 321] width 27 height 27
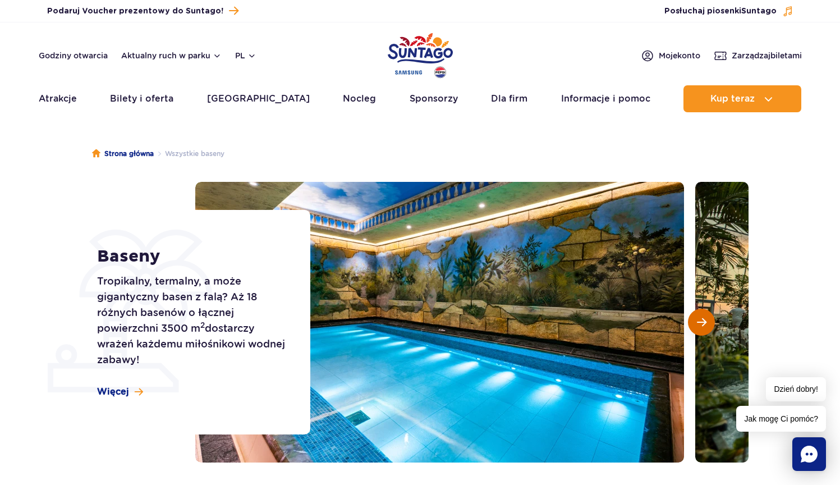
click at [702, 315] on button "Następny slajd" at bounding box center [701, 321] width 27 height 27
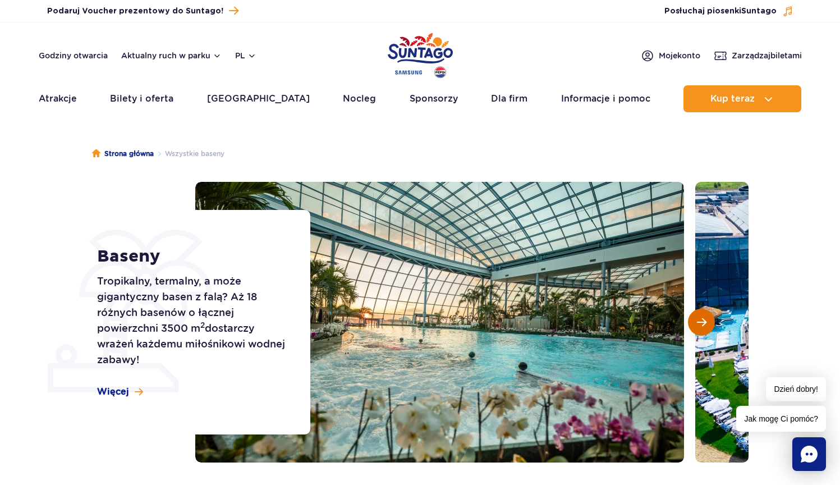
click at [709, 317] on button "Następny slajd" at bounding box center [701, 321] width 27 height 27
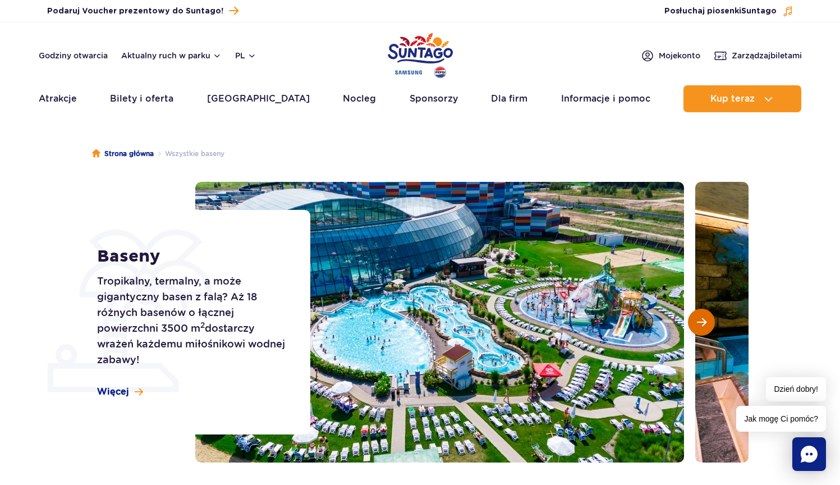
click at [705, 317] on span "Następny slajd" at bounding box center [702, 322] width 10 height 10
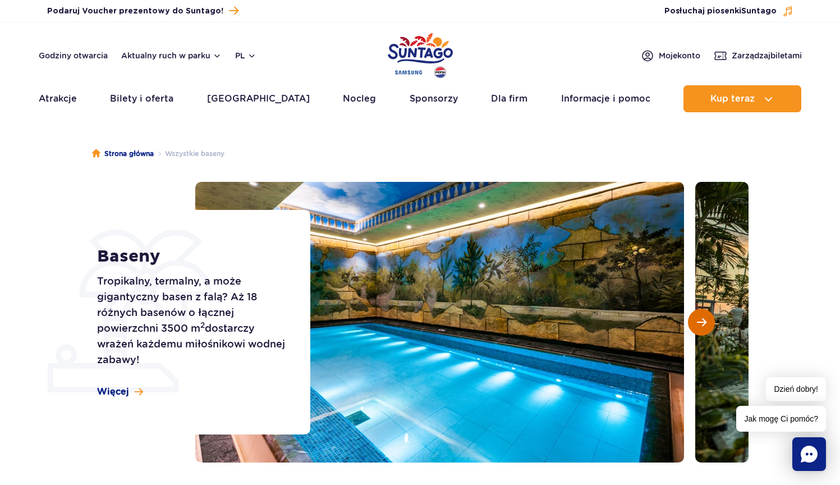
click at [705, 317] on span "Następny slajd" at bounding box center [702, 322] width 10 height 10
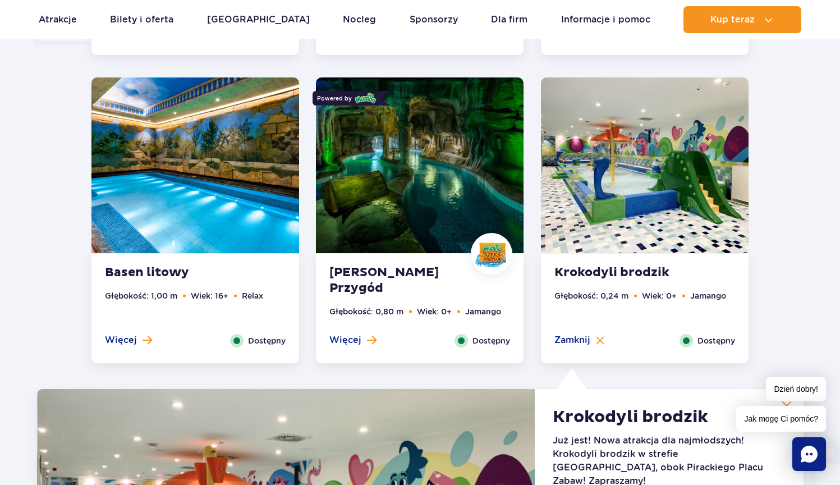
scroll to position [1484, 0]
